Goal: Task Accomplishment & Management: Use online tool/utility

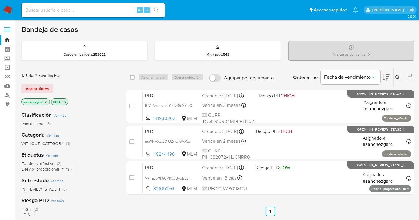
click at [397, 76] on icon at bounding box center [397, 77] width 5 height 5
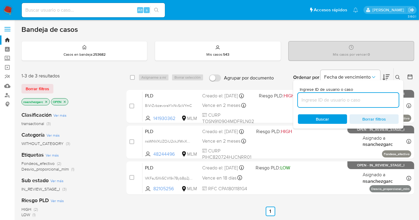
click at [310, 101] on input at bounding box center [348, 100] width 101 height 8
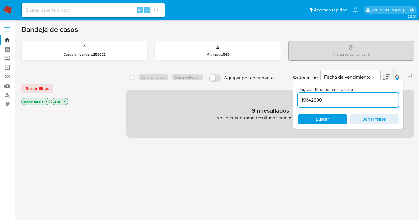
click at [332, 102] on input "19642990" at bounding box center [348, 100] width 101 height 8
type input "19642990"
click at [48, 100] on icon "close-filter" at bounding box center [46, 102] width 4 height 4
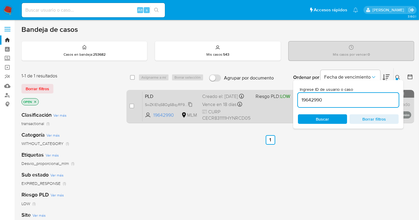
click at [190, 108] on span "SwZKIE1q58Og6BqyRF9fx4vf" at bounding box center [168, 104] width 47 height 7
click at [131, 106] on input "checkbox" at bounding box center [131, 106] width 5 height 5
checkbox input "true"
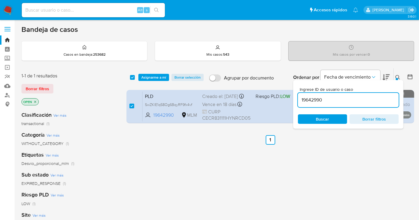
click at [397, 74] on button at bounding box center [398, 77] width 10 height 7
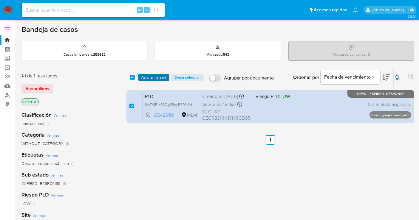
click at [160, 75] on span "Asignarme a mí" at bounding box center [153, 78] width 25 height 6
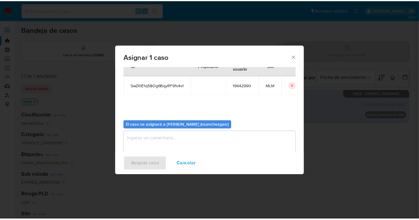
scroll to position [30, 0]
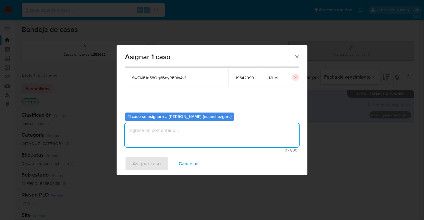
click at [141, 132] on textarea "assign-modal" at bounding box center [212, 135] width 174 height 24
type textarea "nesg"
click at [148, 169] on span "Asignar caso" at bounding box center [147, 163] width 28 height 13
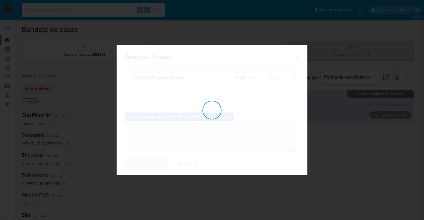
checkbox input "false"
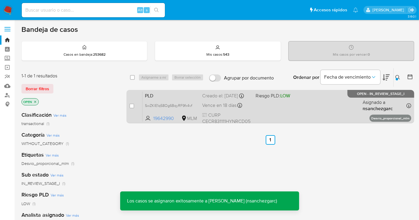
click at [233, 93] on div "Creado el: 12/08/2025 Creado el: 12/08/2025 02:03:24" at bounding box center [226, 96] width 49 height 7
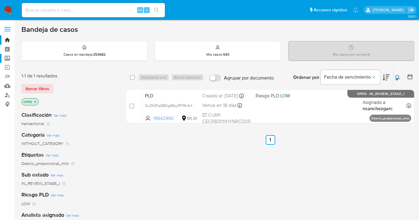
click at [8, 58] on label "Screening" at bounding box center [35, 58] width 71 height 9
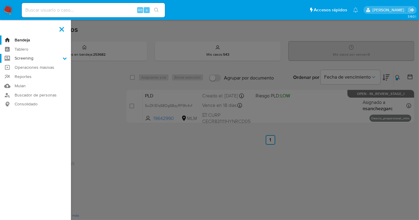
click at [0, 0] on input "Screening" at bounding box center [0, 0] width 0 height 0
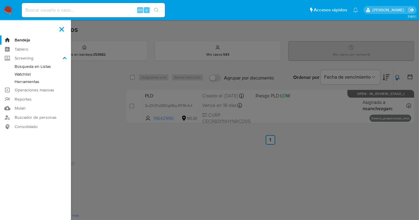
click at [25, 83] on link "Herramientas" at bounding box center [35, 81] width 71 height 7
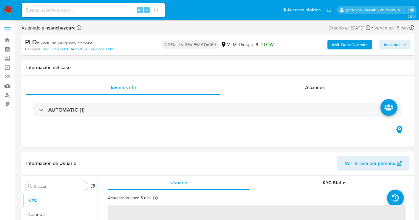
select select "10"
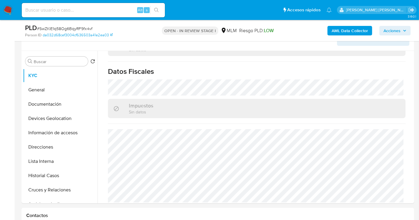
scroll to position [99, 0]
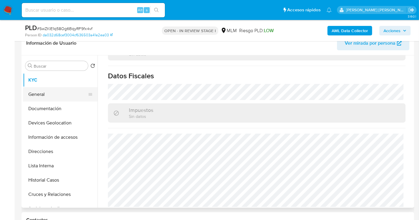
click at [42, 94] on button "General" at bounding box center [58, 94] width 70 height 14
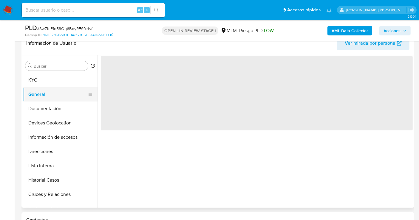
scroll to position [0, 0]
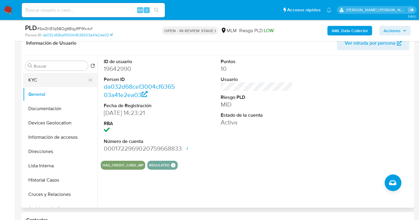
click at [33, 85] on button "KYC" at bounding box center [58, 80] width 70 height 14
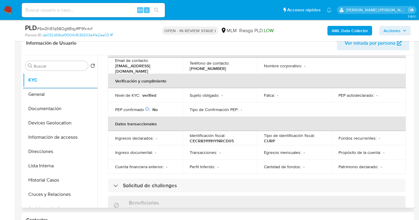
scroll to position [132, 0]
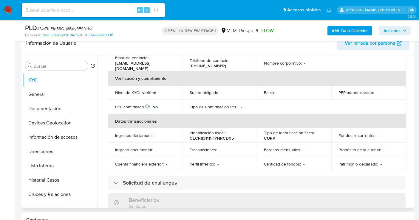
drag, startPoint x: 413, startPoint y: 103, endPoint x: 413, endPoint y: 107, distance: 3.6
click at [413, 107] on div "Buscar Volver al orden por defecto KYC General Documentación Devices Geolocatio…" at bounding box center [217, 131] width 393 height 153
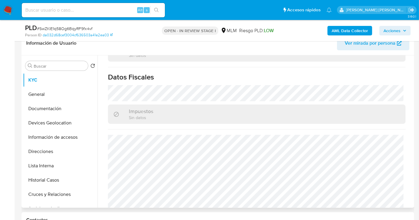
scroll to position [370, 0]
click at [56, 107] on button "Documentación" at bounding box center [58, 109] width 70 height 14
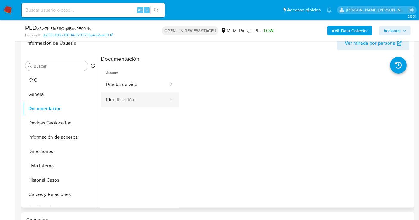
click at [134, 103] on button "Identificación" at bounding box center [135, 99] width 69 height 15
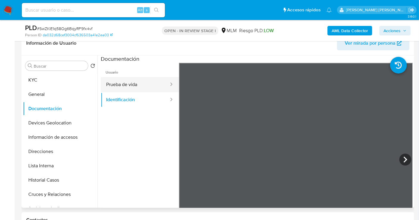
click at [132, 86] on button "Prueba de vida" at bounding box center [135, 84] width 69 height 15
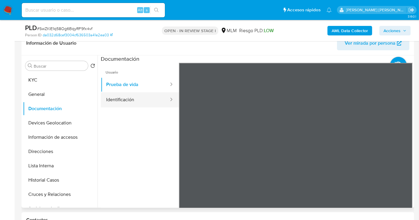
click at [137, 97] on button "Identificación" at bounding box center [135, 99] width 69 height 15
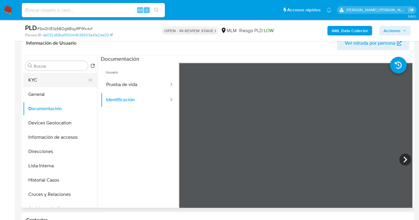
click at [34, 79] on button "KYC" at bounding box center [58, 80] width 70 height 14
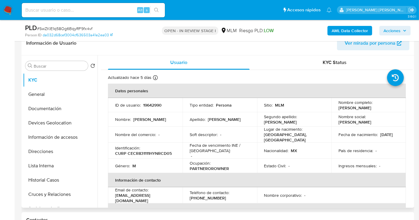
click at [153, 105] on p "19642990" at bounding box center [152, 105] width 18 height 5
copy p "19642990"
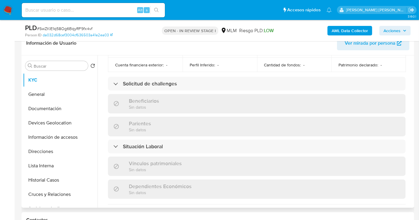
scroll to position [370, 0]
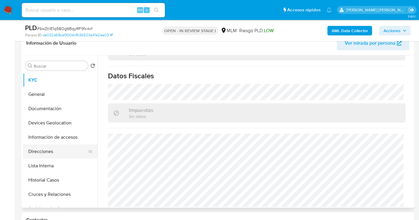
click at [34, 152] on button "Direcciones" at bounding box center [58, 152] width 70 height 14
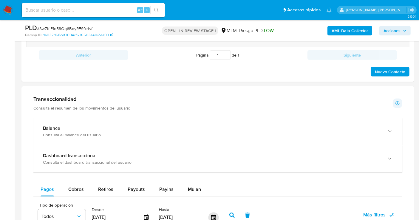
scroll to position [331, 0]
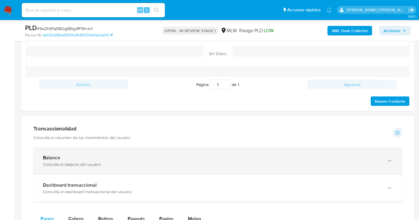
click at [70, 158] on div "Balance" at bounding box center [212, 158] width 338 height 6
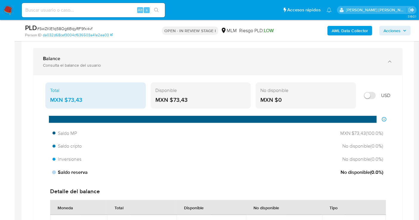
scroll to position [397, 0]
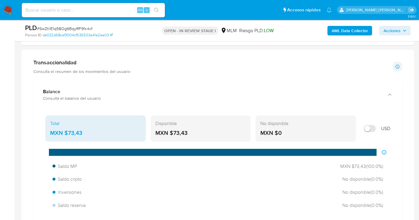
click at [77, 131] on div "MXN $73,43" at bounding box center [95, 133] width 91 height 8
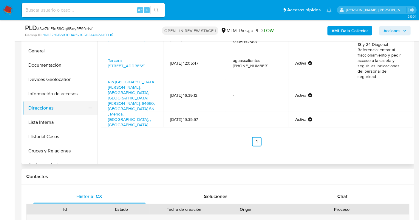
scroll to position [132, 0]
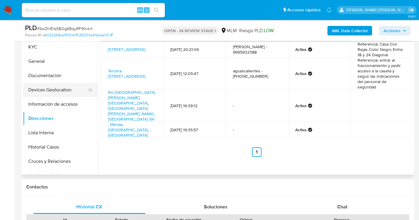
click at [52, 88] on button "Devices Geolocation" at bounding box center [58, 90] width 70 height 14
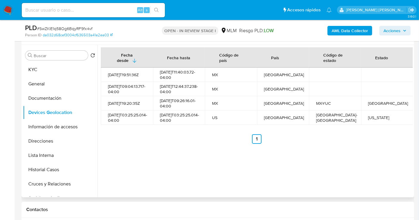
scroll to position [99, 0]
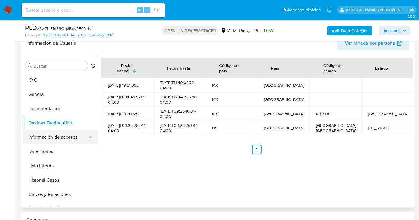
click at [70, 141] on button "Información de accesos" at bounding box center [58, 137] width 70 height 14
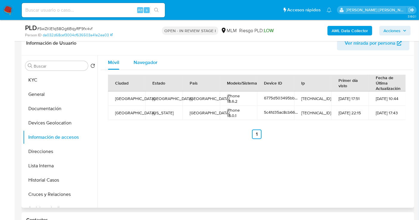
click at [150, 59] on span "Navegador" at bounding box center [146, 62] width 24 height 7
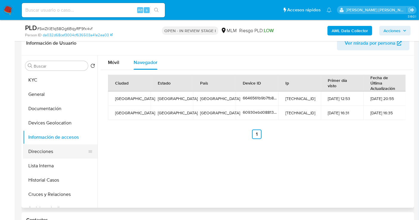
click at [45, 154] on button "Direcciones" at bounding box center [58, 152] width 70 height 14
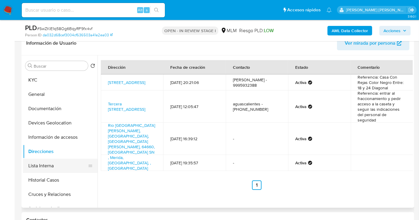
click at [44, 166] on button "Lista Interna" at bounding box center [58, 166] width 70 height 14
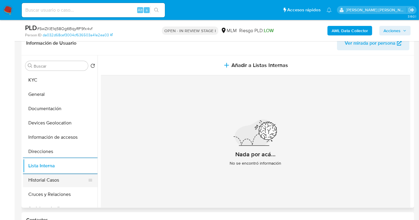
click at [54, 180] on button "Historial Casos" at bounding box center [58, 180] width 70 height 14
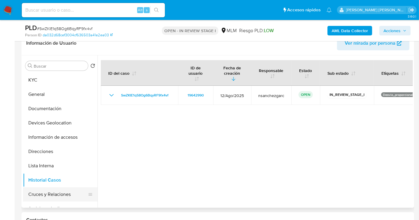
click at [52, 198] on button "Cruces y Relaciones" at bounding box center [58, 195] width 70 height 14
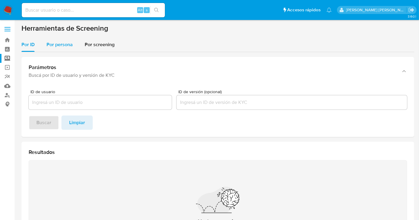
click at [65, 41] on div "Por persona" at bounding box center [60, 45] width 26 height 14
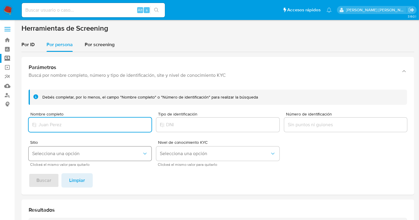
paste input "DE ANTONIO SANCHEZ REYES"
click at [38, 126] on input "DE ANTONIO SANCHEZ REYES" at bounding box center [90, 125] width 123 height 8
click at [35, 125] on input "DE ANTONIO SANCHEZ REYES" at bounding box center [90, 125] width 123 height 8
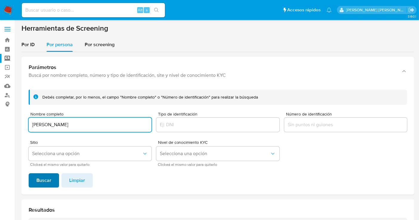
type input "ANTONIO SANCHEZ REYES"
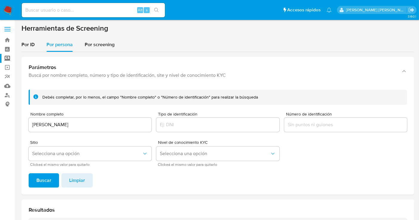
click at [44, 186] on span "Buscar" at bounding box center [43, 180] width 15 height 13
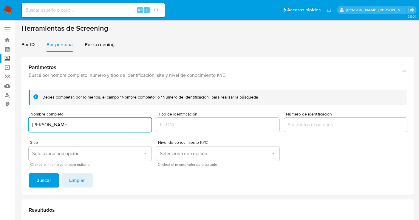
click at [54, 126] on input "ANTONIO SANCHEZ REYES" at bounding box center [90, 125] width 123 height 8
type input "DIEGO ARMANDO FARIAS GARCIA"
click at [47, 183] on span "Buscar" at bounding box center [43, 180] width 15 height 13
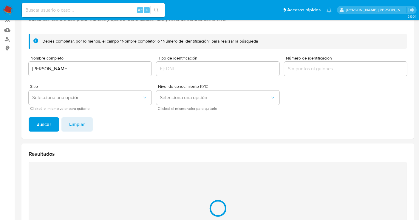
scroll to position [44, 0]
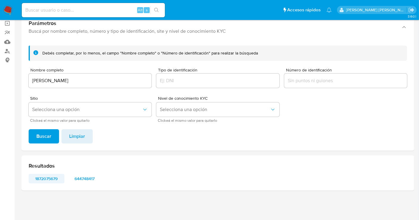
click at [47, 179] on span "1872075679" at bounding box center [46, 179] width 27 height 8
click at [91, 179] on span "644748417" at bounding box center [84, 179] width 27 height 8
click at [84, 179] on span "644748417" at bounding box center [84, 179] width 27 height 8
click at [53, 178] on span "1872075679" at bounding box center [46, 179] width 27 height 8
click at [78, 80] on input "DIEGO ARMANDO FARIAS GARCIA" at bounding box center [90, 81] width 123 height 8
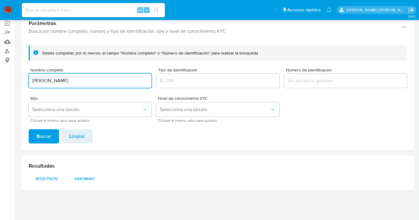
click at [78, 80] on input "DIEGO ARMANDO FARIAS GARCIA" at bounding box center [90, 81] width 123 height 8
type input "SILVIA ARACELY MANRIQUE YEE"
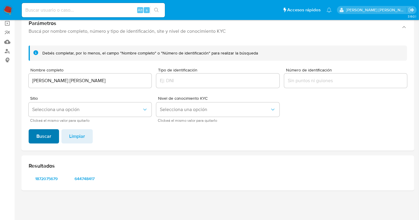
click at [46, 135] on span "Buscar" at bounding box center [43, 136] width 15 height 13
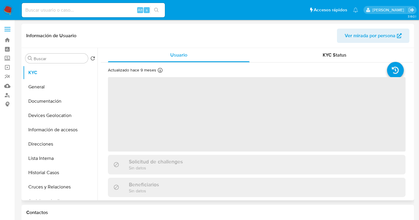
select select "10"
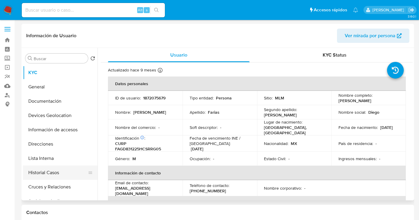
click at [56, 177] on button "Historial Casos" at bounding box center [58, 173] width 70 height 14
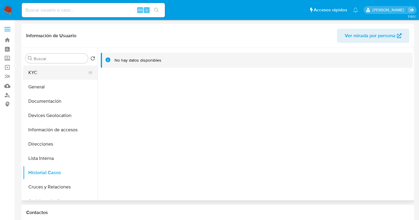
click at [51, 69] on button "KYC" at bounding box center [58, 73] width 70 height 14
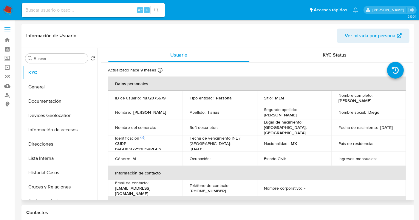
click at [159, 99] on p "1872075679" at bounding box center [154, 97] width 22 height 5
copy p "1872075679"
click at [45, 86] on button "General" at bounding box center [58, 87] width 70 height 14
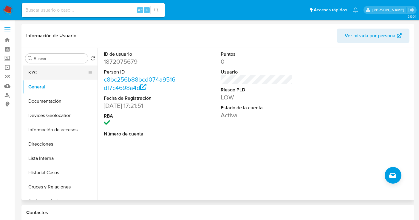
click at [30, 75] on button "KYC" at bounding box center [58, 73] width 70 height 14
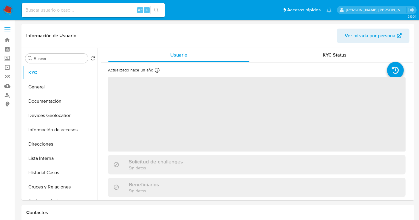
select select "10"
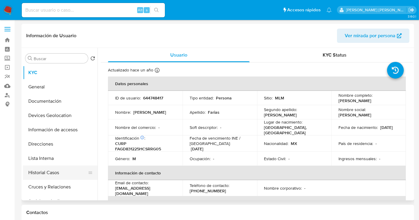
click at [41, 172] on button "Historial Casos" at bounding box center [58, 173] width 70 height 14
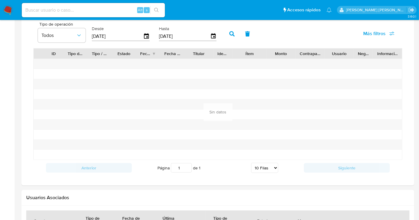
scroll to position [497, 0]
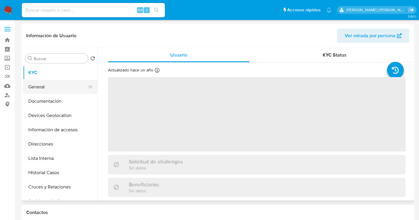
select select "10"
click at [41, 91] on button "General" at bounding box center [58, 87] width 70 height 14
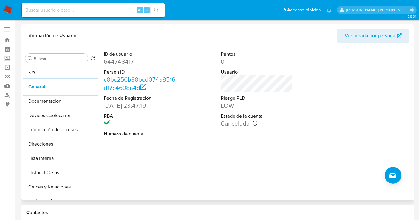
click at [119, 63] on dd "644748417" at bounding box center [140, 62] width 72 height 8
copy dd "644748417"
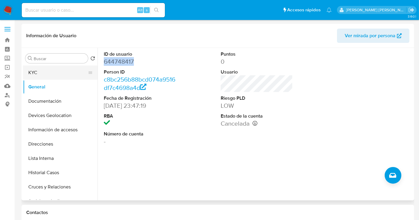
click at [52, 70] on button "KYC" at bounding box center [58, 73] width 70 height 14
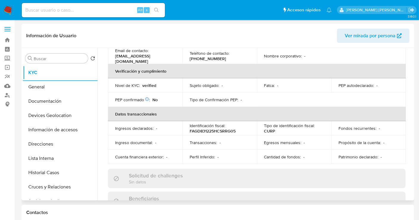
scroll to position [66, 0]
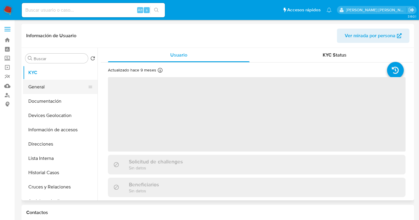
click at [35, 88] on button "General" at bounding box center [58, 87] width 70 height 14
select select "10"
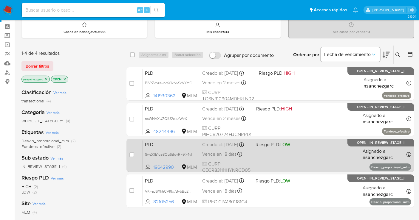
scroll to position [33, 0]
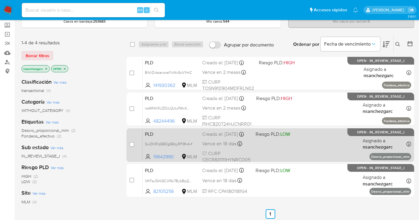
click at [213, 131] on div "Creado el: [DATE] Creado el: [DATE] 02:03:24" at bounding box center [226, 134] width 49 height 7
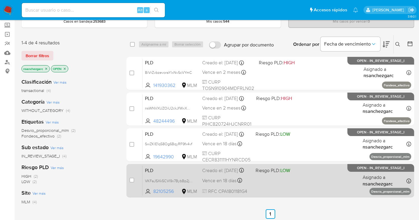
click at [215, 174] on div "Creado el: [DATE] Creado el: [DATE] 02:02:43" at bounding box center [226, 171] width 49 height 7
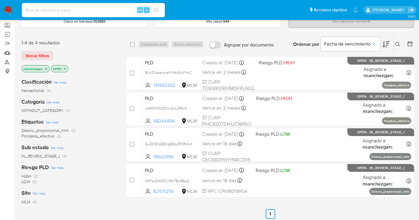
click at [7, 9] on img at bounding box center [8, 10] width 10 height 10
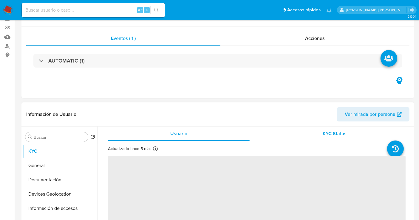
select select "10"
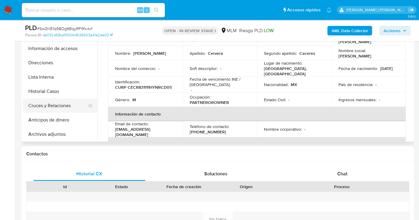
scroll to position [33, 0]
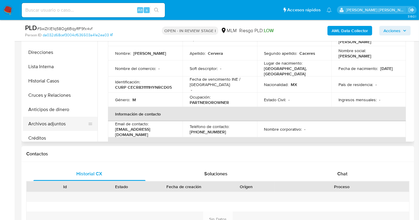
click at [52, 119] on button "Archivos adjuntos" at bounding box center [58, 124] width 70 height 14
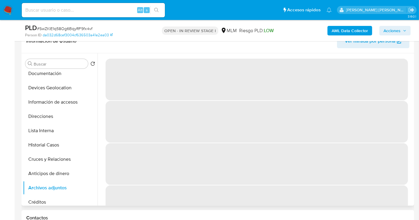
scroll to position [99, 0]
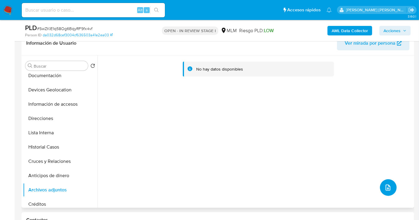
click at [388, 188] on icon "upload-file" at bounding box center [387, 187] width 7 height 7
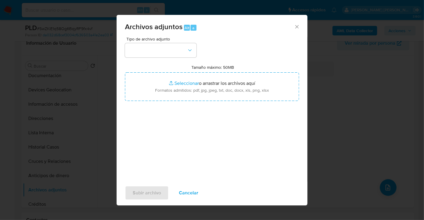
click at [295, 26] on icon "Cerrar" at bounding box center [297, 27] width 6 height 6
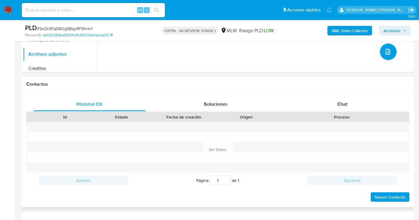
scroll to position [265, 0]
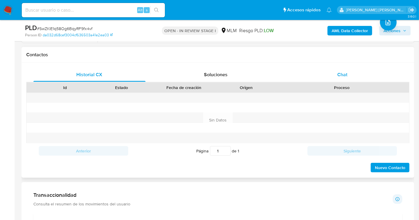
click at [341, 75] on span "Chat" at bounding box center [342, 74] width 10 height 7
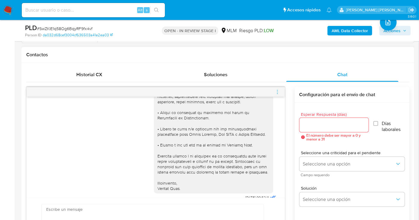
scroll to position [117, 0]
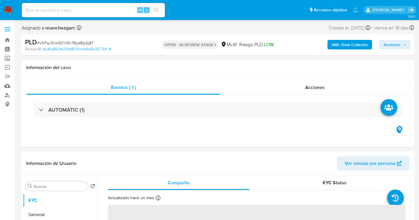
select select "10"
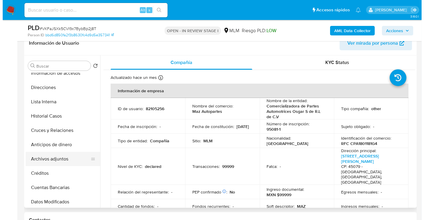
scroll to position [66, 0]
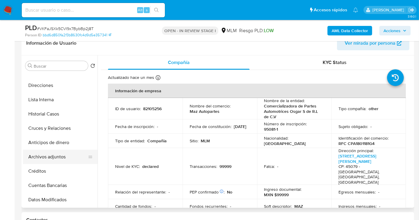
click at [63, 157] on button "Archivos adjuntos" at bounding box center [58, 157] width 70 height 14
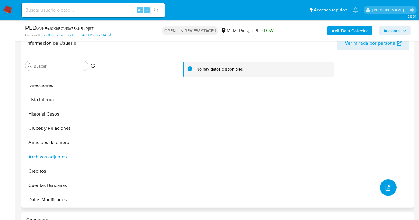
click at [384, 187] on icon "upload-file" at bounding box center [387, 187] width 7 height 7
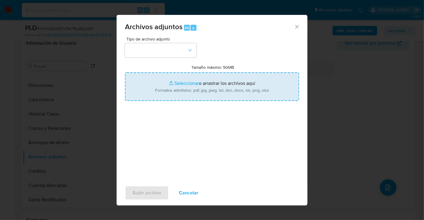
type input "C:\fakepath\82105256_COMERCIALIZADORA DE PARTES AUTOMOTRICES OSGAR S DE R.L DE …"
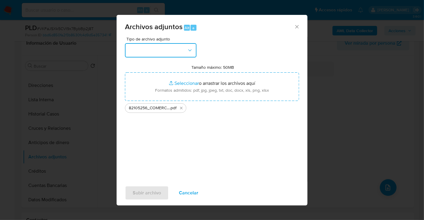
click at [173, 51] on button "button" at bounding box center [161, 50] width 72 height 14
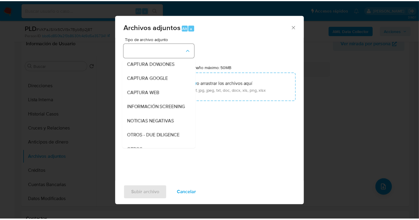
scroll to position [31, 0]
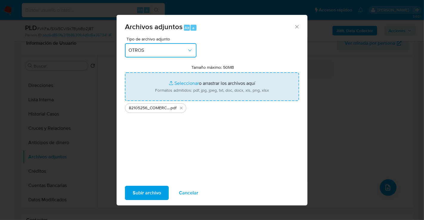
type input "C:\fakepath\82105256_COMERCIALIZADORA DE PARTES AUTOMOTRICES OSGAR S DE RL DE C…"
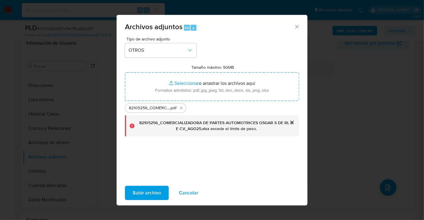
click at [291, 122] on button "cerrar" at bounding box center [292, 122] width 14 height 14
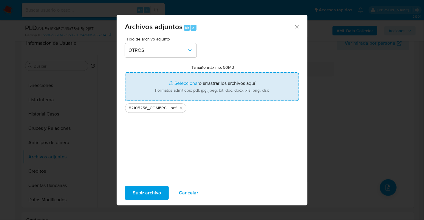
type input "C:\fakepath\82105256_COMERCIALIZADORA DE PARTES AUTOMOTRICES OSGAR S DE RL DE C…"
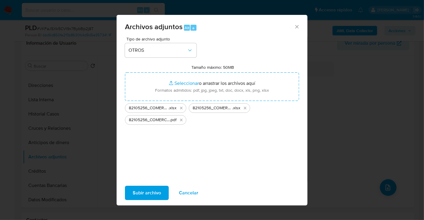
click at [155, 195] on span "Subir archivo" at bounding box center [147, 193] width 28 height 13
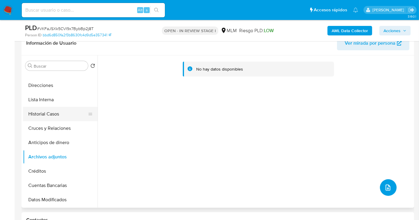
scroll to position [0, 0]
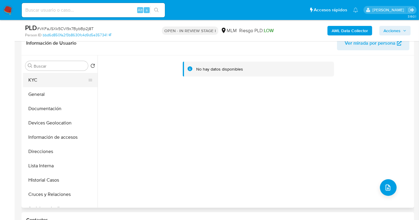
click at [43, 79] on button "KYC" at bounding box center [58, 80] width 70 height 14
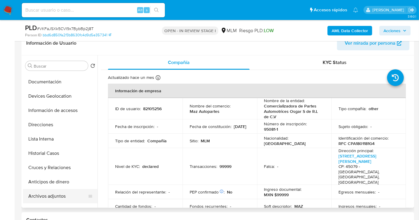
scroll to position [33, 0]
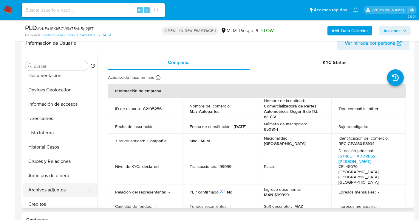
click at [50, 189] on button "Archivos adjuntos" at bounding box center [58, 190] width 70 height 14
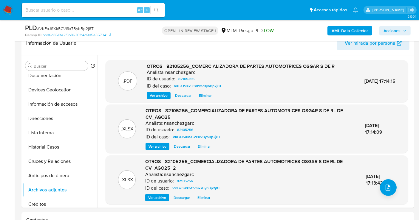
click at [399, 32] on span "Acciones" at bounding box center [391, 31] width 17 height 10
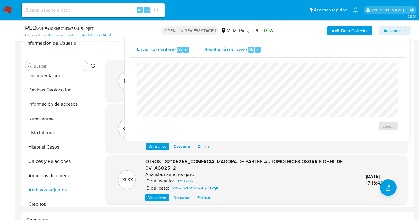
click at [220, 49] on span "Resolución del caso" at bounding box center [225, 49] width 43 height 7
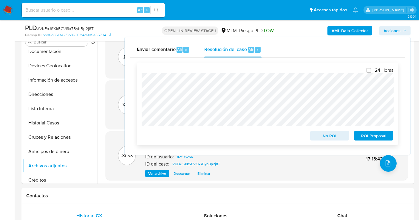
scroll to position [132, 0]
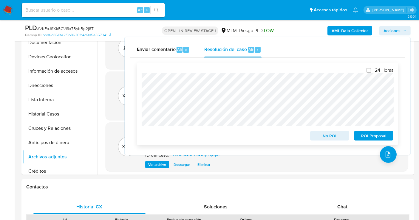
click at [333, 137] on span "No ROI" at bounding box center [329, 136] width 31 height 8
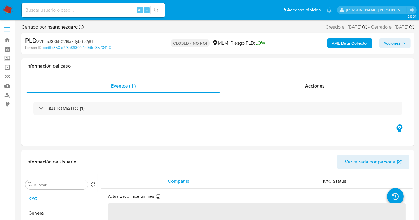
select select "10"
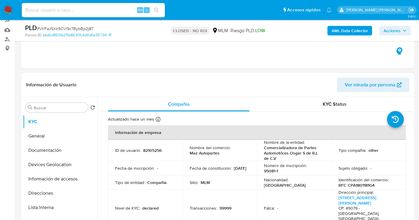
scroll to position [99, 0]
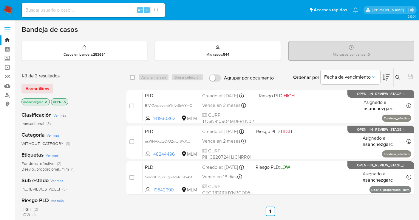
click at [396, 77] on icon at bounding box center [397, 77] width 5 height 5
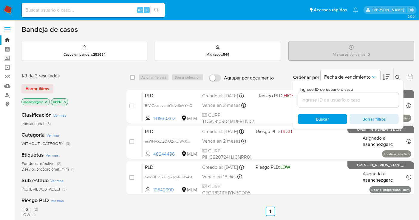
click at [321, 99] on input at bounding box center [348, 100] width 101 height 8
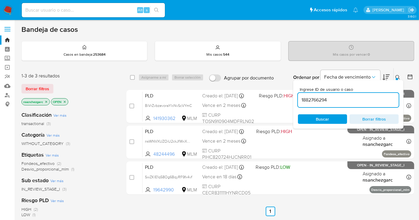
type input "1882766294"
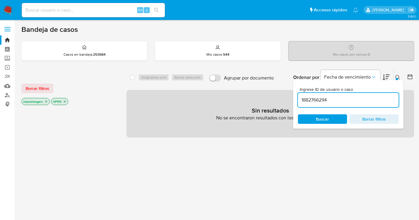
click at [48, 101] on icon "close-filter" at bounding box center [46, 102] width 4 height 4
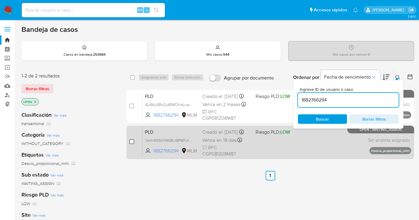
click at [131, 142] on input "checkbox" at bounding box center [131, 142] width 5 height 5
checkbox input "true"
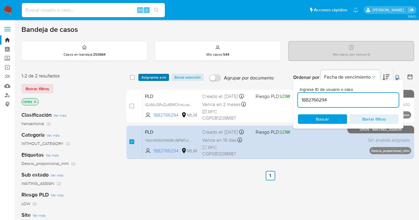
click at [154, 77] on span "Asignarme a mí" at bounding box center [153, 78] width 25 height 6
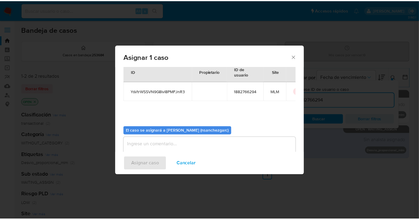
scroll to position [30, 0]
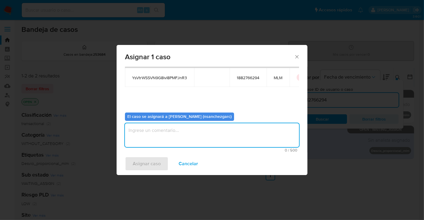
click at [134, 134] on textarea "assign-modal" at bounding box center [212, 135] width 174 height 24
type textarea "nesg"
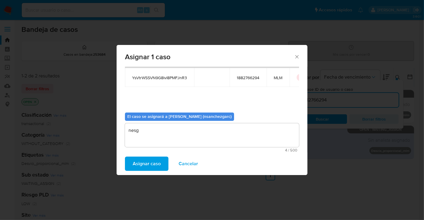
click at [143, 164] on span "Asignar caso" at bounding box center [147, 163] width 28 height 13
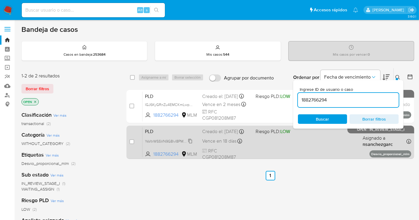
click at [190, 144] on span "YsVtrWSSVN9G8lvI8PMFJnR3" at bounding box center [169, 141] width 49 height 7
click at [210, 135] on div "Creado el: 12/08/2025 Creado el: 12/08/2025 02:03:43" at bounding box center [226, 131] width 49 height 7
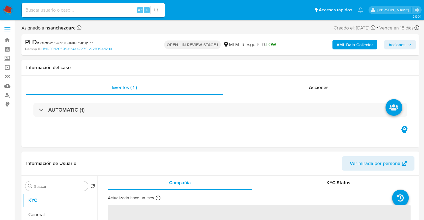
select select "10"
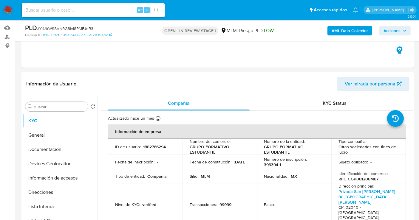
scroll to position [99, 0]
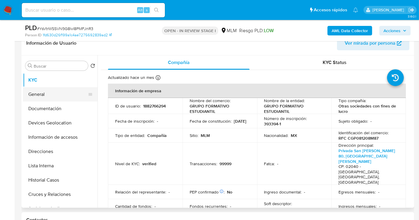
click at [38, 94] on button "General" at bounding box center [58, 94] width 70 height 14
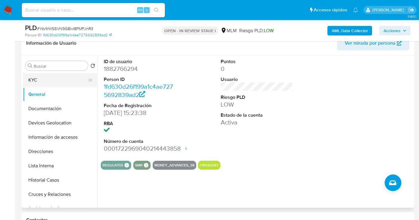
click at [38, 79] on button "KYC" at bounding box center [58, 80] width 70 height 14
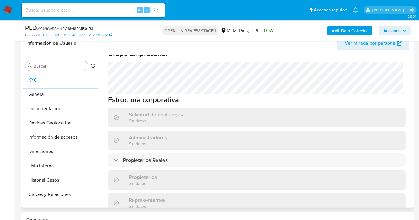
scroll to position [331, 0]
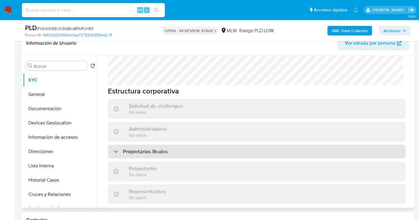
click at [167, 148] on h3 "Propietarios Reales" at bounding box center [145, 151] width 45 height 7
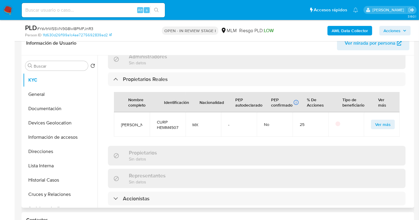
scroll to position [430, 0]
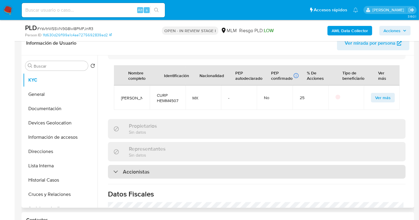
click at [149, 165] on div "Accionistas" at bounding box center [257, 172] width 298 height 14
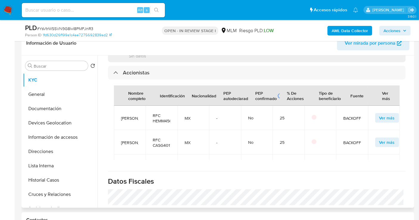
scroll to position [2, 0]
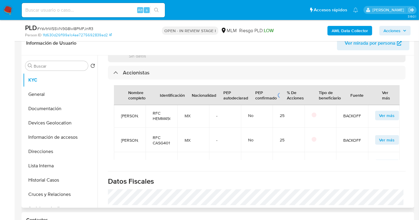
copy span "[PERSON_NAME]"
drag, startPoint x: 137, startPoint y: 129, endPoint x: 117, endPoint y: 116, distance: 23.6
click at [117, 128] on td "[PERSON_NAME]" at bounding box center [130, 140] width 32 height 24
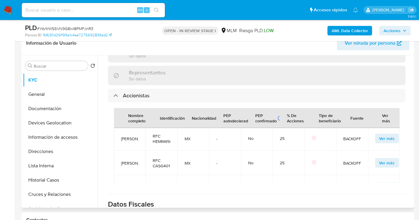
scroll to position [497, 0]
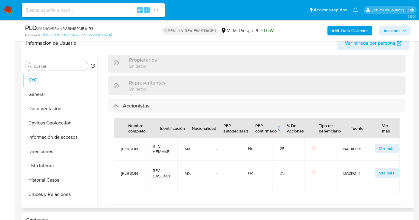
copy span "[PERSON_NAME]"
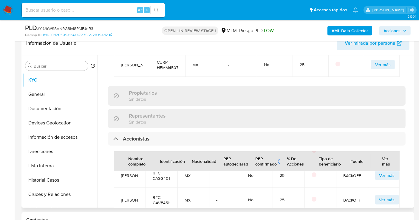
scroll to position [40, 0]
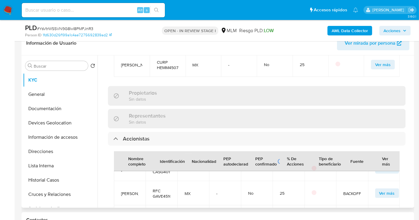
copy span "[PERSON_NAME]"
drag, startPoint x: 131, startPoint y: 197, endPoint x: 126, endPoint y: 181, distance: 16.9
click at [120, 181] on td "[PERSON_NAME]" at bounding box center [130, 193] width 32 height 24
copy span "[PERSON_NAME]"
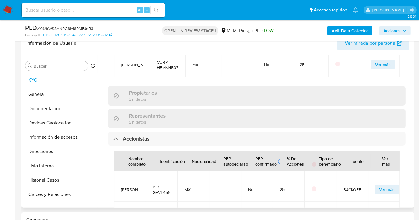
drag, startPoint x: 139, startPoint y: 189, endPoint x: 118, endPoint y: 173, distance: 25.5
click at [118, 202] on td "Rosa Aurora Olivares Gutierrez" at bounding box center [130, 214] width 32 height 24
click at [200, 202] on td "MX" at bounding box center [193, 214] width 32 height 24
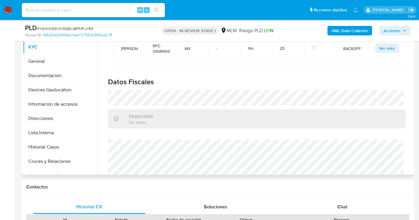
scroll to position [611, 0]
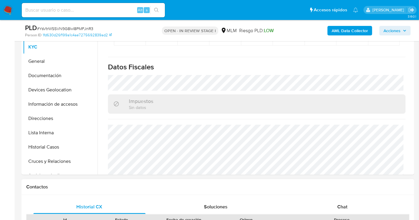
click at [340, 214] on div "Historial CX Soluciones Chat" at bounding box center [217, 207] width 383 height 15
click at [340, 210] on span "Chat" at bounding box center [342, 207] width 10 height 7
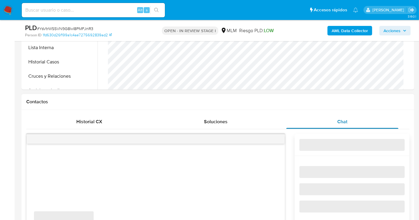
scroll to position [265, 0]
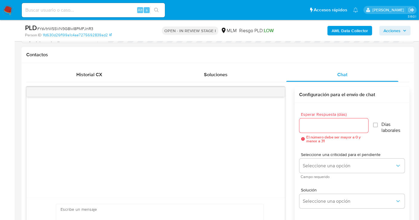
click at [115, 161] on div at bounding box center [156, 147] width 258 height 101
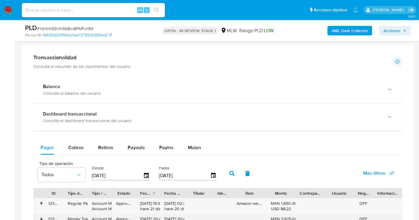
scroll to position [497, 0]
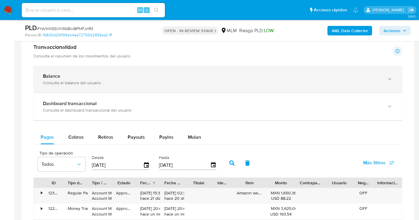
click at [102, 83] on div "Consulta el balance del usuario" at bounding box center [212, 82] width 338 height 5
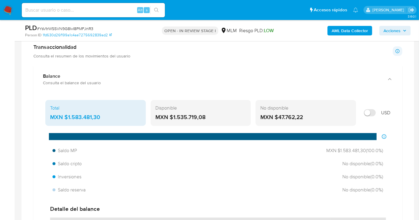
click at [92, 116] on div "MXN $1.583.481,30" at bounding box center [95, 118] width 91 height 8
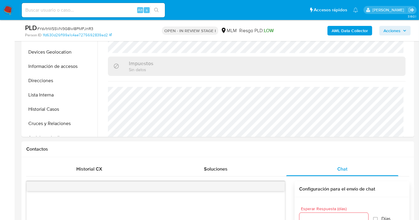
scroll to position [99, 0]
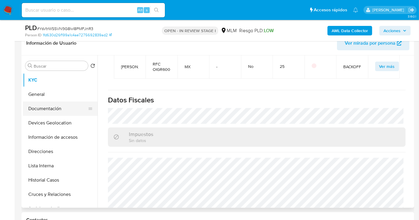
click at [45, 109] on button "Documentación" at bounding box center [58, 109] width 70 height 14
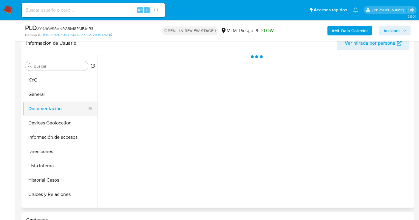
scroll to position [0, 0]
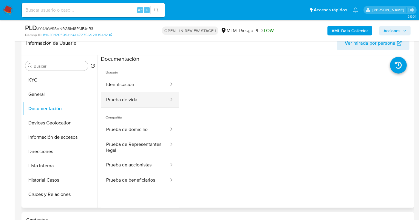
click at [142, 102] on button "Prueba de vida" at bounding box center [135, 99] width 69 height 15
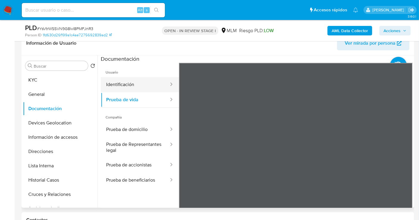
click at [128, 86] on button "Identificación" at bounding box center [135, 84] width 69 height 15
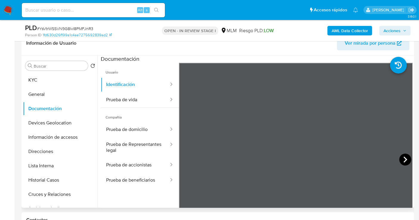
click at [401, 155] on icon at bounding box center [405, 160] width 12 height 12
click at [130, 127] on button "Prueba de domicilio" at bounding box center [135, 129] width 69 height 15
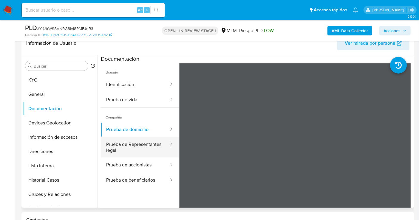
click at [137, 149] on button "Prueba de Representantes legal" at bounding box center [135, 147] width 69 height 20
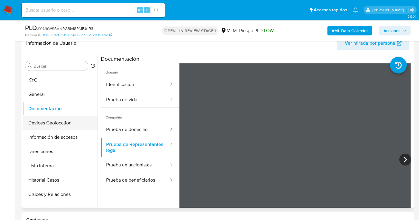
click at [51, 126] on button "Devices Geolocation" at bounding box center [58, 123] width 70 height 14
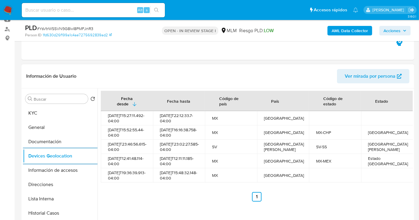
scroll to position [99, 0]
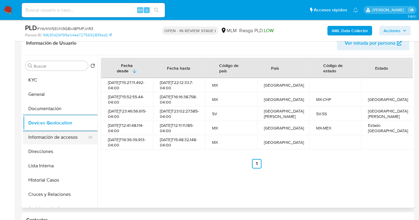
click at [60, 137] on button "Información de accesos" at bounding box center [58, 137] width 70 height 14
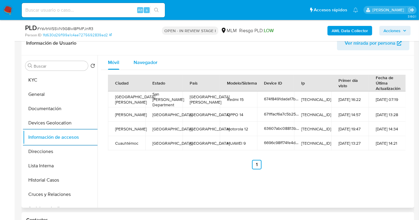
click at [152, 61] on span "Navegador" at bounding box center [146, 62] width 24 height 7
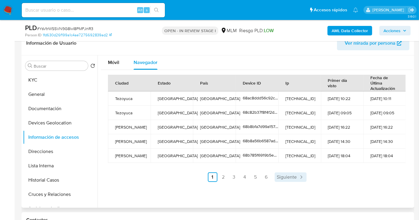
click at [292, 178] on span "Siguiente" at bounding box center [287, 177] width 20 height 5
click at [293, 178] on span "Siguiente" at bounding box center [303, 177] width 20 height 5
click at [306, 177] on span "Siguiente" at bounding box center [303, 177] width 20 height 5
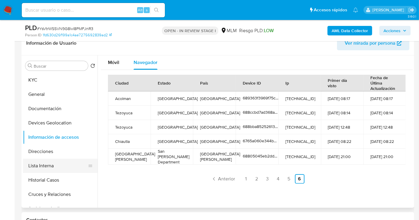
click at [45, 166] on button "Lista Interna" at bounding box center [58, 166] width 70 height 14
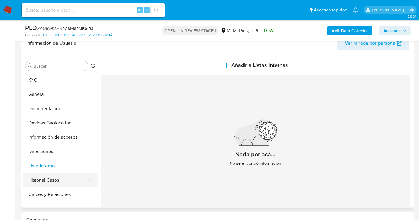
click at [52, 179] on button "Historial Casos" at bounding box center [58, 180] width 70 height 14
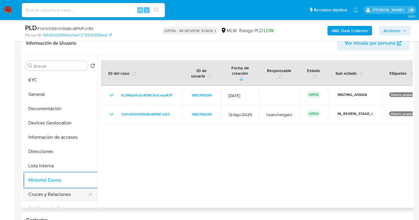
click at [49, 193] on button "Cruces y Relaciones" at bounding box center [58, 195] width 70 height 14
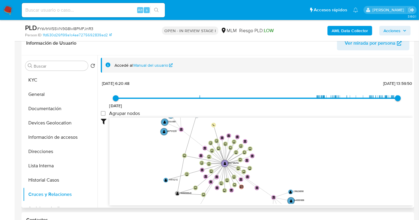
drag, startPoint x: 252, startPoint y: 148, endPoint x: 269, endPoint y: 177, distance: 33.6
click at [266, 180] on icon "device-66a1933d2c8bcecb8a5423b4  user-1882766294  1882766294 device-655cf2fae…" at bounding box center [260, 161] width 303 height 86
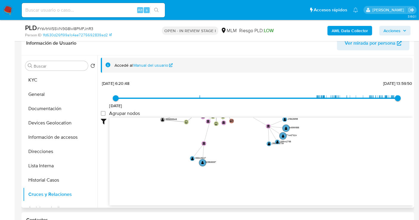
drag, startPoint x: 317, startPoint y: 143, endPoint x: 311, endPoint y: 76, distance: 67.1
click at [311, 76] on div "Accedé al Manual del usuario 20/8/2021 20/8/2021, 6:20:48 25/8/2025, 13:59:50 A…" at bounding box center [257, 143] width 312 height 170
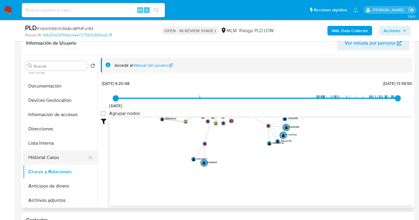
scroll to position [33, 0]
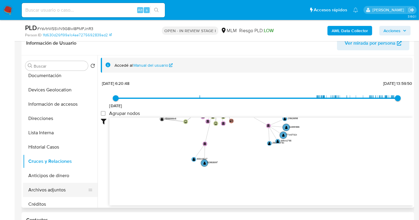
click at [49, 188] on button "Archivos adjuntos" at bounding box center [58, 190] width 70 height 14
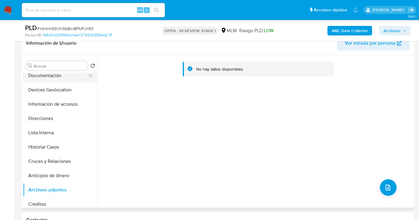
click at [42, 77] on button "Documentación" at bounding box center [58, 76] width 70 height 14
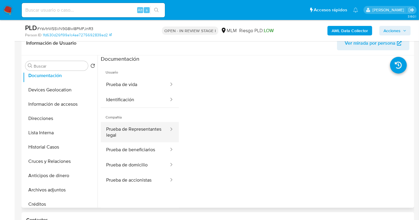
click at [137, 134] on button "Prueba de Representantes legal" at bounding box center [135, 132] width 69 height 20
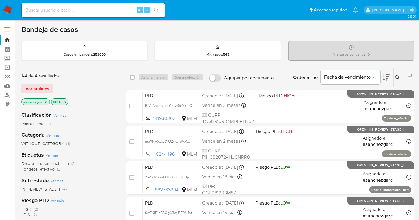
click at [399, 77] on icon at bounding box center [397, 77] width 5 height 5
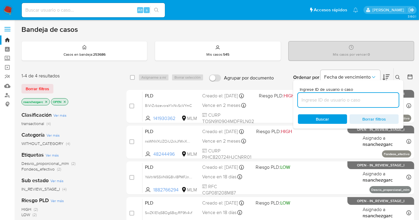
click at [313, 101] on input at bounding box center [348, 100] width 101 height 8
type input "2696476061"
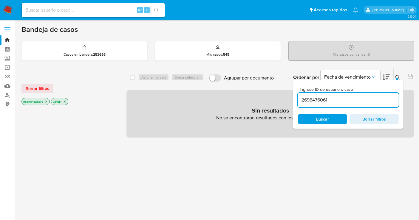
click at [48, 101] on icon "close-filter" at bounding box center [46, 102] width 4 height 4
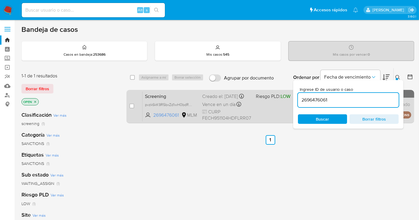
drag, startPoint x: 131, startPoint y: 107, endPoint x: 140, endPoint y: 104, distance: 9.0
click at [131, 107] on input "checkbox" at bounding box center [131, 106] width 5 height 5
checkbox input "true"
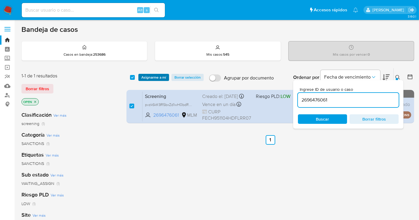
click at [151, 75] on span "Asignarme a mí" at bounding box center [153, 78] width 25 height 6
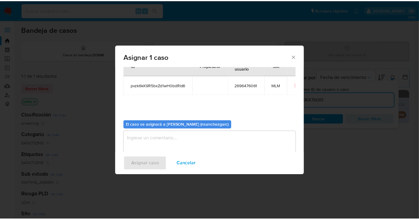
scroll to position [30, 0]
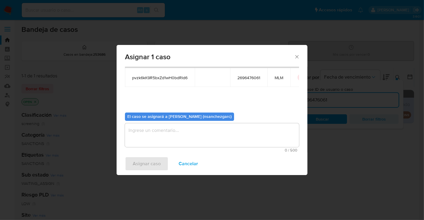
click at [145, 131] on textarea "assign-modal" at bounding box center [212, 135] width 174 height 24
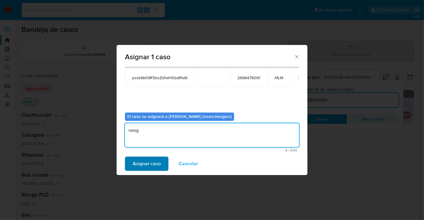
type textarea "nesg"
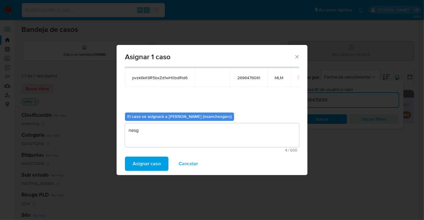
click at [153, 162] on span "Asignar caso" at bounding box center [147, 163] width 28 height 13
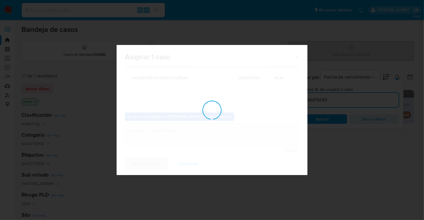
checkbox input "false"
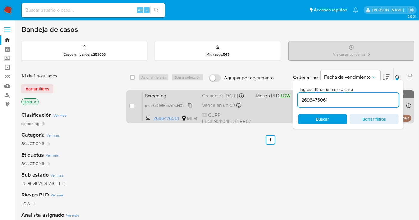
click at [191, 109] on span "pvzk6kK9R5bxZd1wH0bdRld6" at bounding box center [169, 105] width 49 height 7
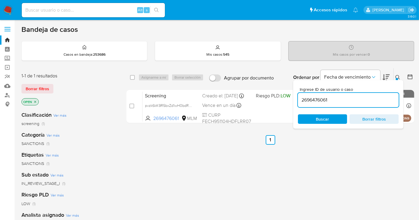
click at [398, 77] on icon at bounding box center [397, 77] width 5 height 5
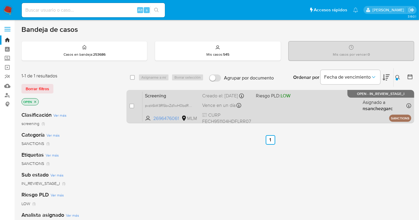
click at [223, 99] on div "Creado el: 22/09/2025 Creado el: 22/09/2025 15:08:25" at bounding box center [226, 96] width 49 height 7
click at [216, 99] on div "Creado el: 22/09/2025 Creado el: 22/09/2025 15:08:25" at bounding box center [226, 96] width 49 height 7
click at [217, 98] on div "Creado el: 22/09/2025 Creado el: 22/09/2025 15:08:25" at bounding box center [226, 96] width 49 height 7
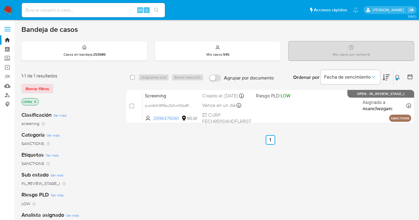
click at [8, 8] on img at bounding box center [8, 10] width 10 height 10
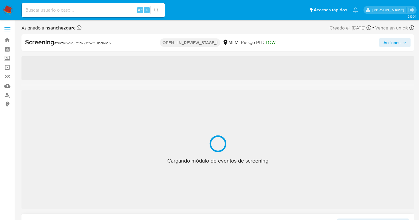
select select "10"
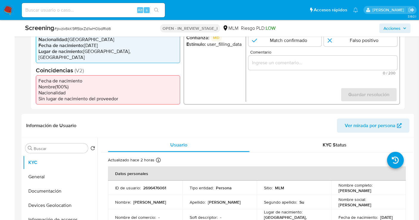
drag, startPoint x: 386, startPoint y: 190, endPoint x: 337, endPoint y: 191, distance: 48.9
click at [338, 191] on div "Nombre completo : [PERSON_NAME]" at bounding box center [368, 188] width 60 height 11
copy p "[PERSON_NAME]"
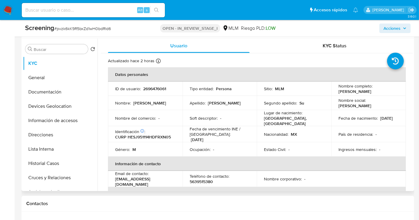
click at [159, 135] on p "CURP HESJ951114HDFRXN05" at bounding box center [143, 136] width 56 height 5
copy p "HESJ951114HDFRXN05"
click at [40, 82] on button "General" at bounding box center [58, 78] width 70 height 14
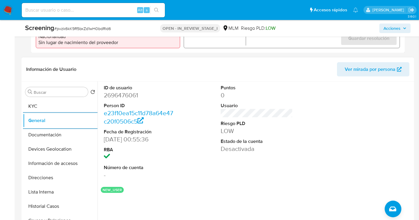
scroll to position [232, 0]
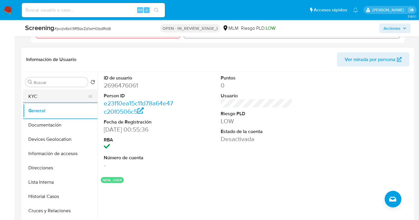
click at [42, 96] on button "KYC" at bounding box center [58, 96] width 70 height 14
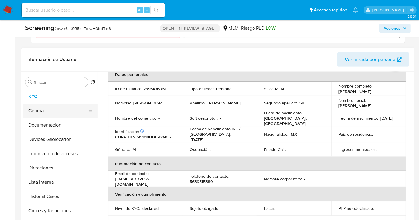
click at [52, 114] on button "General" at bounding box center [58, 111] width 70 height 14
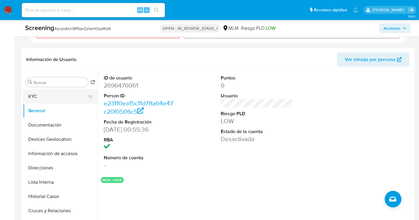
click at [46, 95] on button "KYC" at bounding box center [58, 96] width 70 height 14
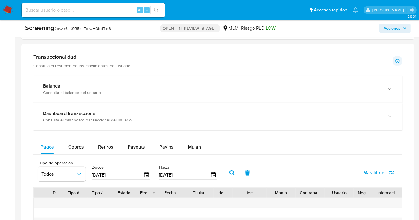
scroll to position [563, 0]
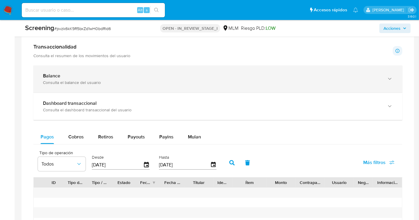
click at [112, 74] on div "Balance" at bounding box center [212, 76] width 338 height 6
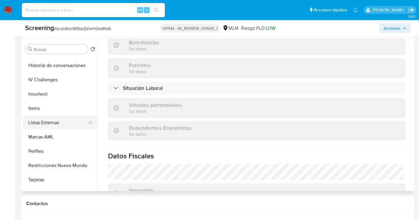
scroll to position [280, 0]
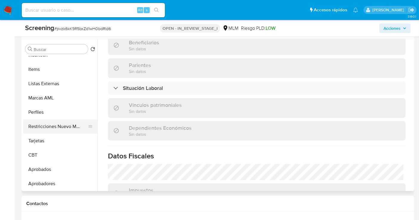
click at [47, 125] on button "Restricciones Nuevo Mundo" at bounding box center [58, 127] width 70 height 14
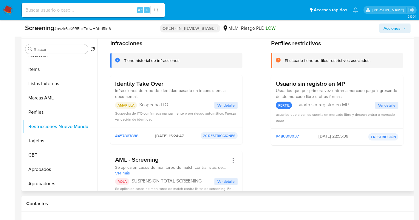
scroll to position [33, 0]
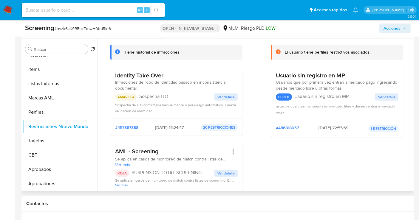
click at [225, 97] on span "Ver detalle" at bounding box center [225, 97] width 17 height 6
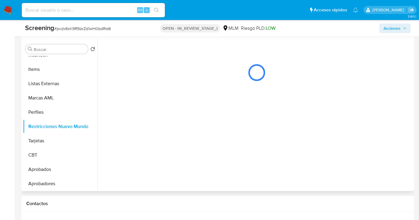
scroll to position [0, 0]
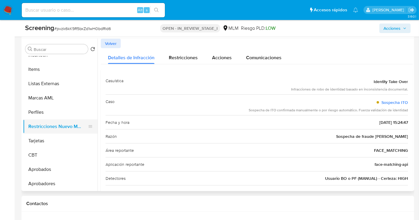
click at [67, 122] on button "Restricciones Nuevo Mundo" at bounding box center [58, 127] width 70 height 14
click at [109, 44] on span "Volver" at bounding box center [111, 43] width 12 height 8
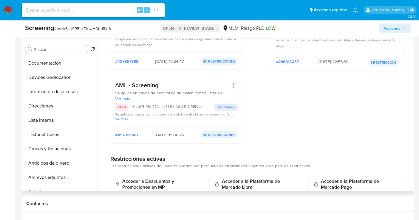
scroll to position [15, 0]
click at [51, 78] on button "Documentación" at bounding box center [58, 77] width 70 height 14
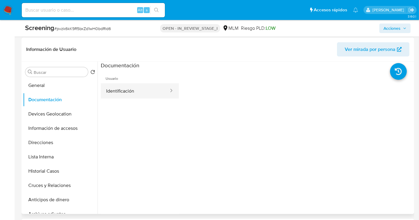
scroll to position [232, 0]
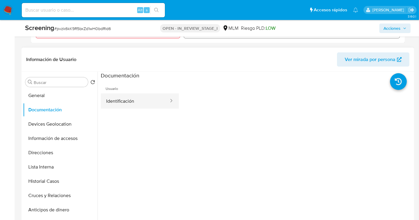
click at [135, 104] on button "Identificación" at bounding box center [135, 101] width 69 height 15
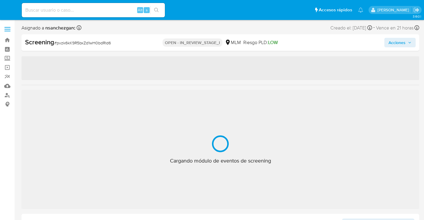
select select "10"
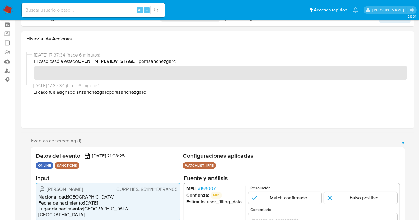
scroll to position [66, 0]
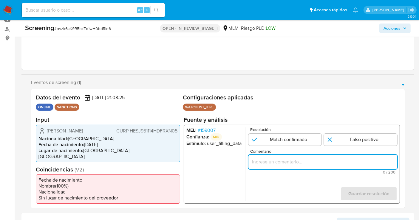
click at [271, 166] on input "Comentario" at bounding box center [322, 162] width 149 height 8
paste input "SE CONFIRMA COINCIDENCIA EN LISTA DE SANCIONES DENOMINADA IFPE LPB POR NOMBRE C…"
type input "SE CONFIRMA COINCIDENCIA EN LISTA DE SANCIONES DENOMINADA IFPE LPB POR NOMBRE C…"
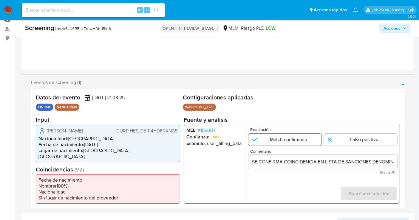
click at [279, 142] on input "1 de 1" at bounding box center [284, 140] width 73 height 12
radio input "true"
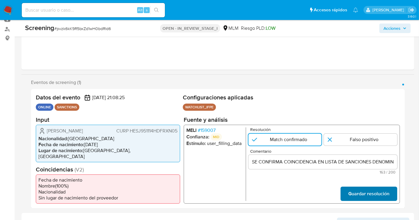
click at [352, 193] on span "Guardar resolución" at bounding box center [368, 193] width 41 height 13
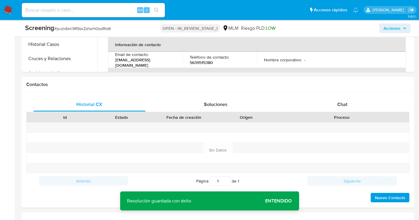
scroll to position [331, 0]
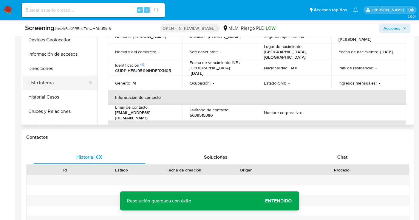
click at [53, 80] on button "Lista Interna" at bounding box center [58, 83] width 70 height 14
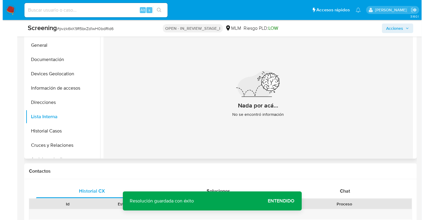
scroll to position [265, 0]
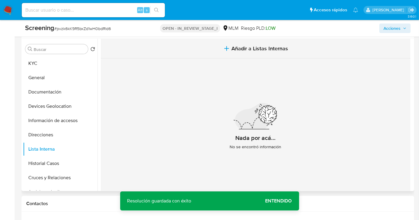
click at [233, 47] on span "Añadir a Listas Internas" at bounding box center [259, 48] width 57 height 7
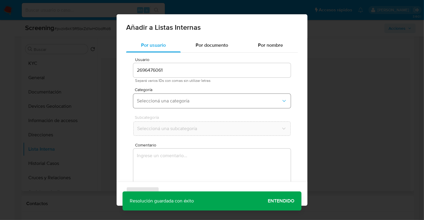
click at [162, 103] on span "Seleccioná una categoría" at bounding box center [209, 101] width 144 height 6
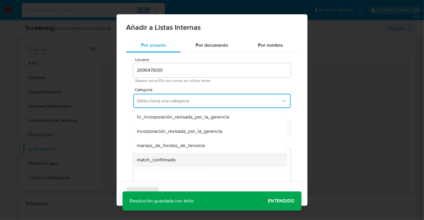
click at [162, 157] on span "match_confirmado" at bounding box center [156, 160] width 39 height 6
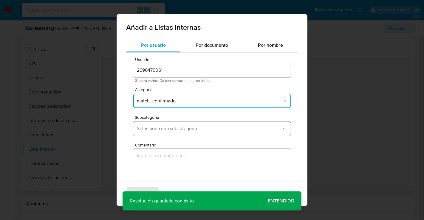
click at [163, 130] on span "Seleccioná una subcategoría" at bounding box center [209, 129] width 144 height 6
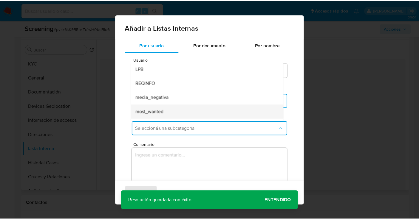
scroll to position [40, 0]
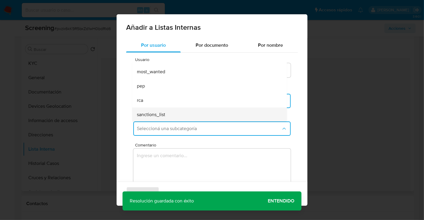
click at [162, 113] on span "sanctions_list" at bounding box center [151, 115] width 28 height 6
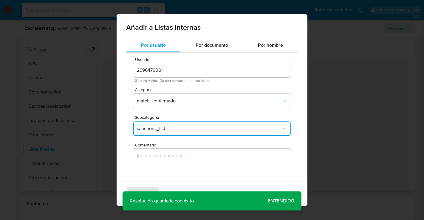
click at [168, 156] on textarea "Comentario" at bounding box center [211, 177] width 157 height 57
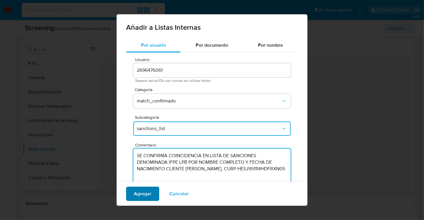
type textarea "SE CONFIRMA COINCIDENCIA EN LISTA DE SANCIONES DENOMINADA IFPE LPB POR NOMBRE C…"
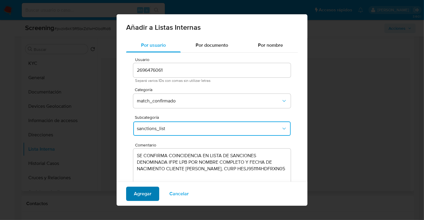
click at [144, 191] on span "Agregar" at bounding box center [143, 194] width 18 height 13
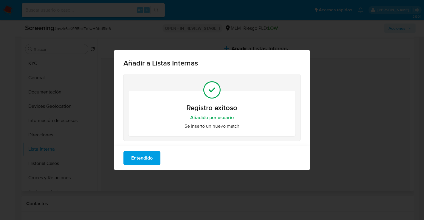
click at [144, 158] on span "Entendido" at bounding box center [141, 158] width 21 height 13
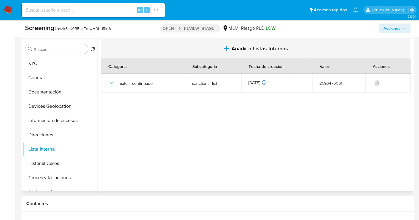
click at [245, 50] on span "Añadir a Listas Internas" at bounding box center [259, 48] width 57 height 7
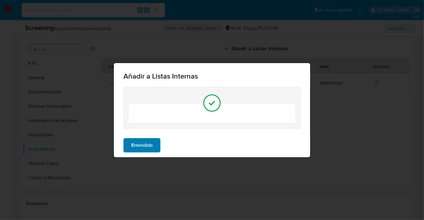
click at [151, 145] on span "Entendido" at bounding box center [141, 145] width 21 height 13
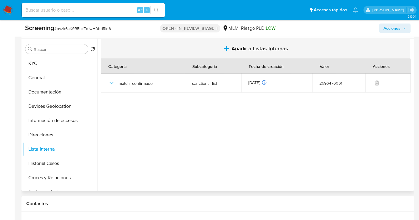
click at [243, 51] on span "Añadir a Listas Internas" at bounding box center [259, 48] width 57 height 7
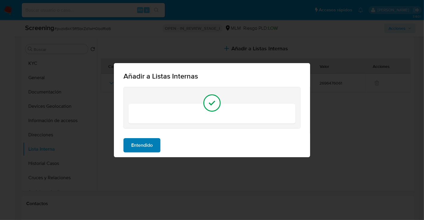
click at [153, 148] on span "Entendido" at bounding box center [141, 145] width 21 height 13
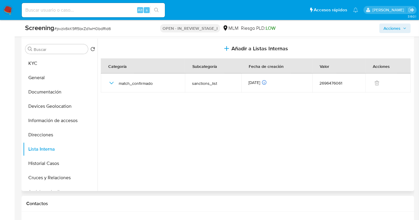
click at [159, 127] on section at bounding box center [257, 114] width 312 height 150
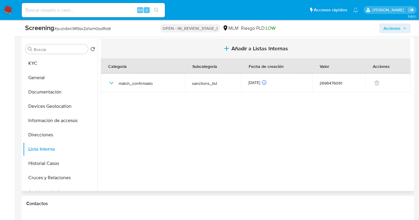
click at [252, 51] on span "Añadir a Listas Internas" at bounding box center [259, 48] width 57 height 7
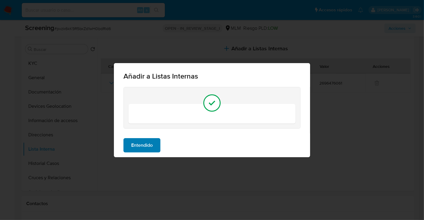
click at [153, 142] on button "Entendido" at bounding box center [141, 145] width 37 height 14
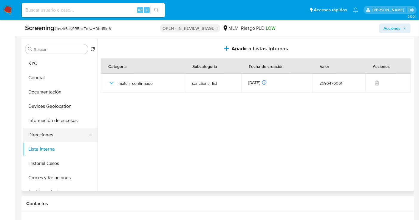
click at [45, 131] on button "Direcciones" at bounding box center [58, 135] width 70 height 14
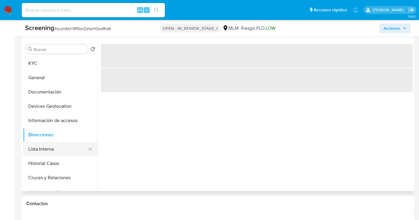
click at [44, 146] on button "Lista Interna" at bounding box center [58, 149] width 70 height 14
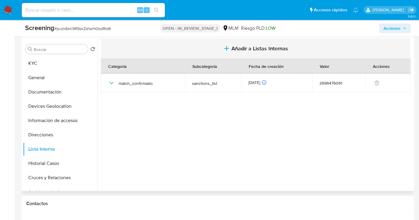
click at [241, 47] on span "Añadir a Listas Internas" at bounding box center [259, 48] width 57 height 7
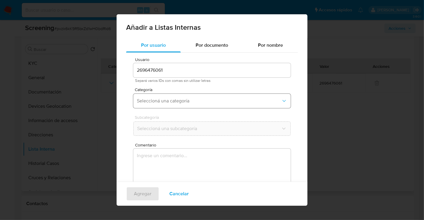
click at [162, 102] on span "Seleccioná una categoría" at bounding box center [209, 101] width 144 height 6
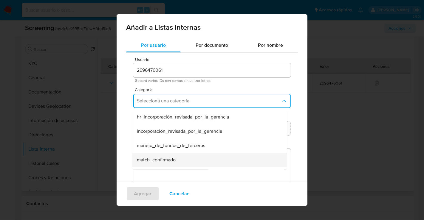
click at [151, 158] on span "match_confirmado" at bounding box center [156, 160] width 39 height 6
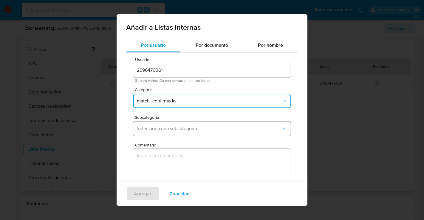
click at [151, 132] on button "Seleccioná una subcategoría" at bounding box center [211, 129] width 157 height 14
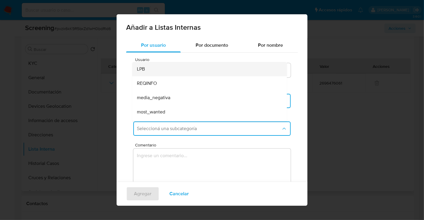
click at [148, 72] on div "LPB" at bounding box center [208, 69] width 142 height 14
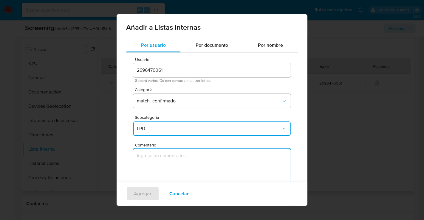
click at [176, 157] on textarea "Comentario" at bounding box center [211, 177] width 157 height 57
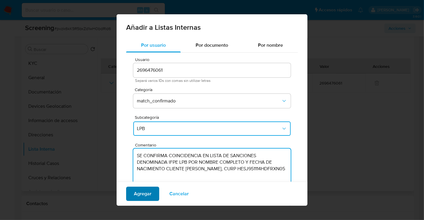
type textarea "SE CONFIRMA COINCIDENCIA EN LISTA DE SANCIONES DENOMINADA IFPE LPB POR NOMBRE C…"
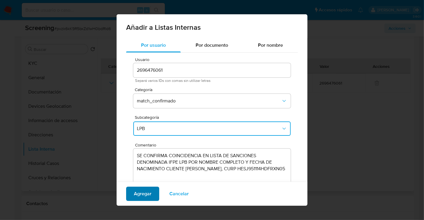
click at [147, 194] on span "Agregar" at bounding box center [143, 194] width 18 height 13
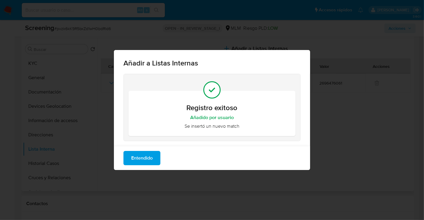
click at [144, 158] on span "Entendido" at bounding box center [141, 158] width 21 height 13
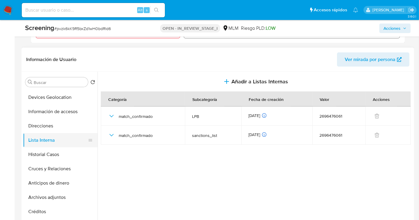
scroll to position [66, 0]
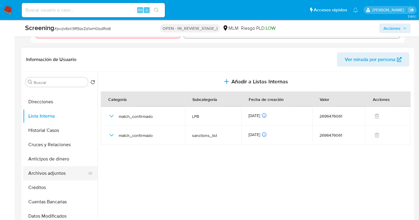
click at [48, 178] on button "Archivos adjuntos" at bounding box center [58, 173] width 70 height 14
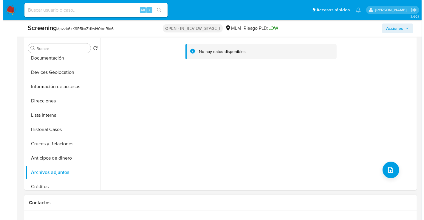
scroll to position [298, 0]
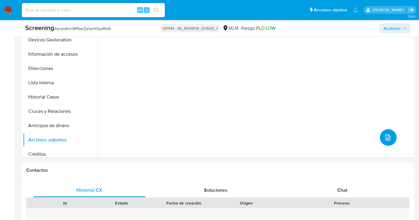
click at [391, 137] on button "upload-file" at bounding box center [388, 137] width 17 height 17
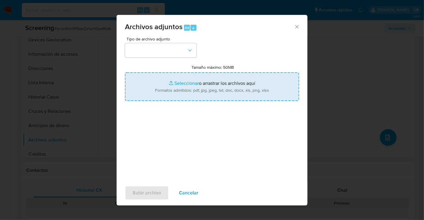
type input "C:\fakepath\2696476061_JUAN [PERSON_NAME] SU_SEP25.pdf"
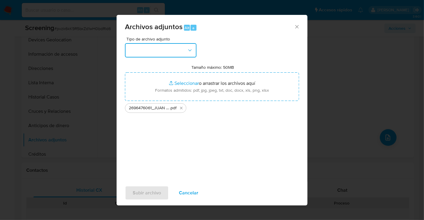
click at [163, 49] on button "button" at bounding box center [161, 50] width 72 height 14
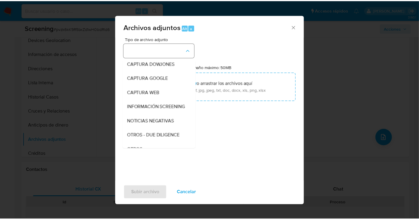
scroll to position [31, 0]
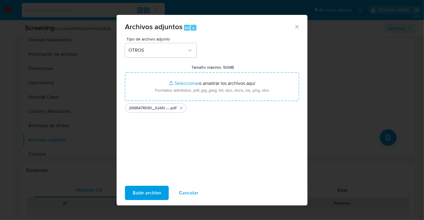
click at [149, 194] on span "Subir archivo" at bounding box center [147, 193] width 28 height 13
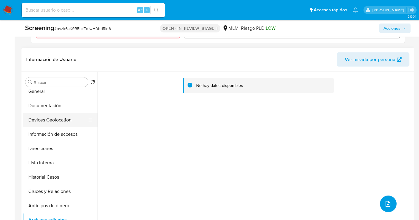
scroll to position [0, 0]
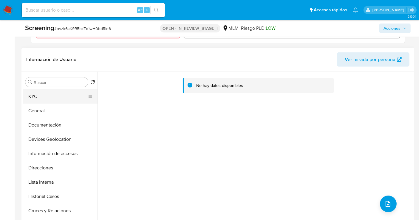
click at [42, 98] on button "KYC" at bounding box center [58, 96] width 70 height 14
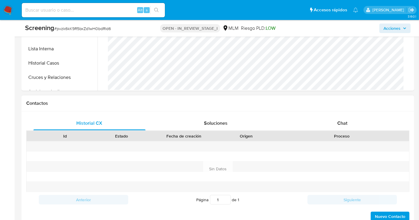
scroll to position [364, 0]
click at [342, 123] on span "Chat" at bounding box center [342, 124] width 10 height 7
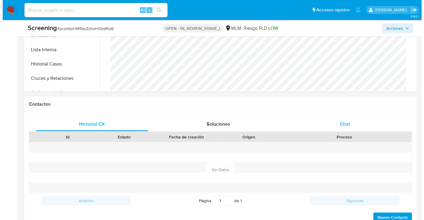
scroll to position [0, 0]
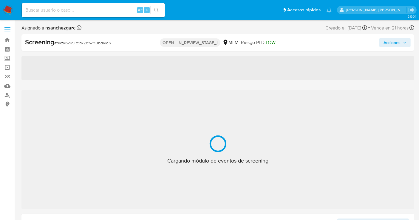
select select "10"
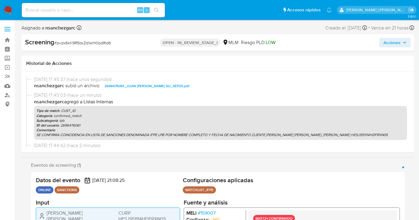
click at [392, 42] on span "Acciones" at bounding box center [391, 43] width 17 height 10
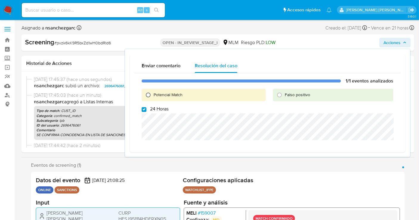
click at [147, 95] on input "Potencial Match" at bounding box center [148, 95] width 10 height 10
radio input "true"
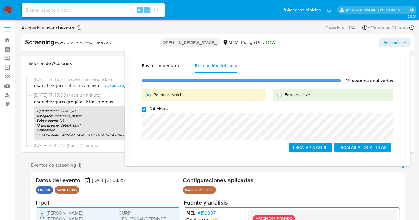
click at [143, 108] on input "24 Horas" at bounding box center [144, 109] width 5 height 5
checkbox input "false"
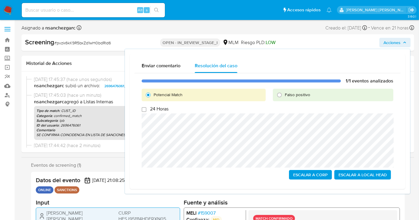
click at [357, 174] on span "Escalar a Local Head" at bounding box center [362, 175] width 48 height 8
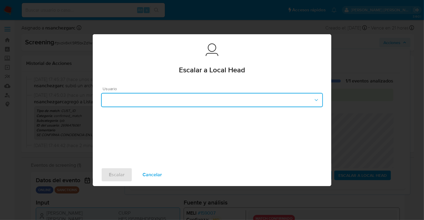
click at [144, 101] on button "button" at bounding box center [212, 100] width 222 height 14
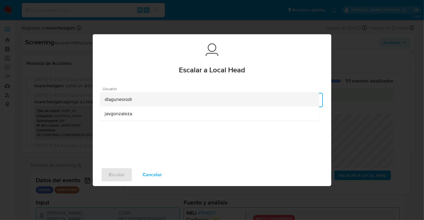
click at [117, 101] on span "dlagunesrodr" at bounding box center [118, 99] width 27 height 6
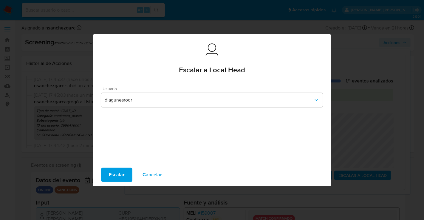
click at [127, 174] on button "Escalar" at bounding box center [116, 175] width 31 height 14
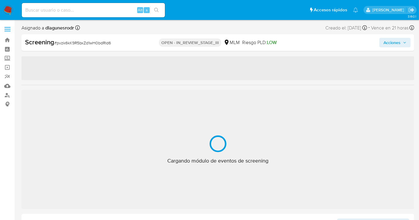
select select "10"
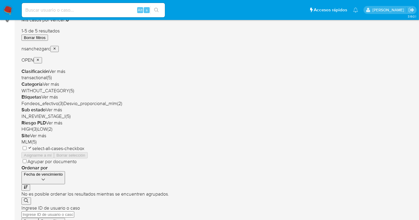
scroll to position [66, 0]
